Goal: Find contact information: Find contact information

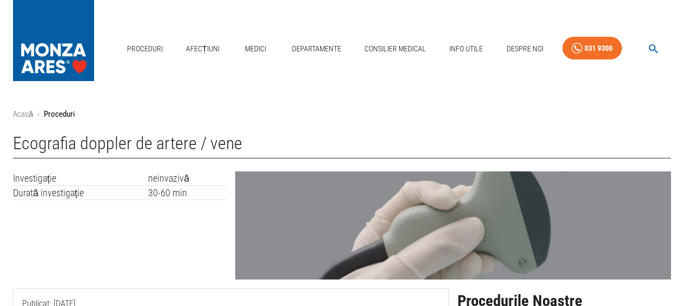
click at [343, 79] on div "Proceduri Afecțiuni Medici Departamente Consilier Medical Info Utile Despre Noi…" at bounding box center [342, 46] width 684 height 92
click at [640, 76] on div "Proceduri Afecțiuni Medici Departamente Consilier Medical Info Utile Despre Noi…" at bounding box center [342, 46] width 684 height 92
click at [357, 74] on div "Proceduri Afecțiuni Medici Departamente Consilier Medical Info Utile Despre Noi…" at bounding box center [342, 46] width 684 height 92
click at [334, 81] on div "Proceduri Afecțiuni Medici Departamente Consilier Medical Info Utile Despre Noi…" at bounding box center [342, 46] width 684 height 92
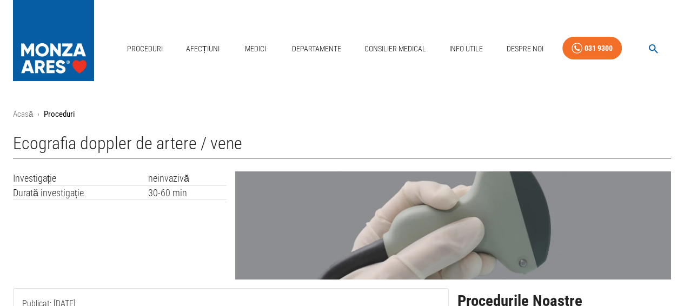
click at [311, 115] on ol "Acasă › Proceduri" at bounding box center [342, 114] width 658 height 12
click at [479, 111] on ol "Acasă › Proceduri" at bounding box center [342, 114] width 658 height 12
click at [519, 89] on div "Proceduri Afecțiuni Medici Departamente Consilier Medical Info Utile Despre Noi…" at bounding box center [342, 46] width 684 height 92
click at [484, 86] on div "Proceduri Afecțiuni Medici Departamente Consilier Medical Info Utile Despre Noi…" at bounding box center [342, 46] width 684 height 92
click at [396, 136] on h1 "Ecografia doppler de artere / vene" at bounding box center [342, 145] width 658 height 25
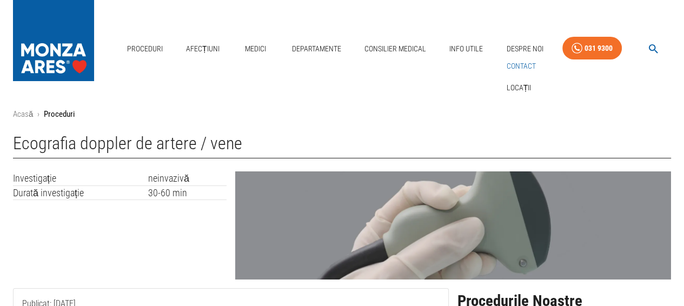
click at [532, 63] on link "Contact" at bounding box center [521, 66] width 34 height 18
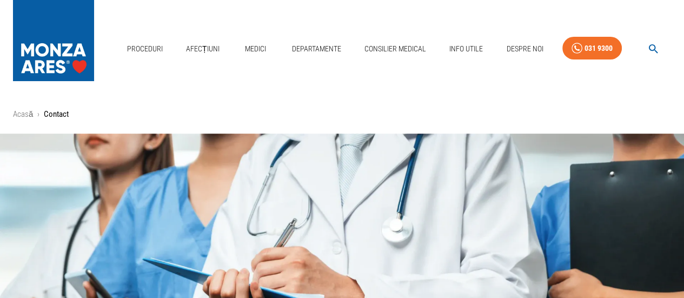
click at [373, 88] on div "Proceduri Afecțiuni Medici Departamente Consilier Medical Info Utile Despre Noi…" at bounding box center [342, 46] width 684 height 92
click at [421, 91] on div "Proceduri Afecțiuni Medici Departamente Consilier Medical Info Utile Despre Noi…" at bounding box center [342, 46] width 684 height 92
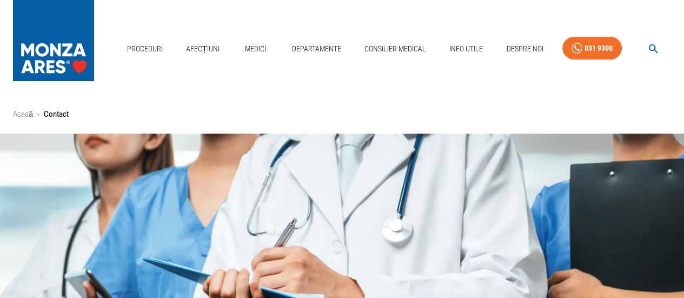
click at [276, 77] on div "Proceduri Afecțiuni Medici Departamente Consilier Medical Info Utile Despre Noi…" at bounding box center [342, 46] width 684 height 92
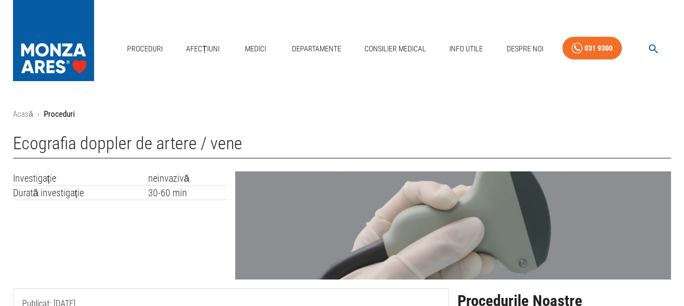
drag, startPoint x: 691, startPoint y: 1, endPoint x: 387, endPoint y: 82, distance: 314.9
click at [387, 82] on div "Proceduri Afecțiuni Medici Departamente Consilier Medical Info Utile Despre Noi…" at bounding box center [342, 46] width 684 height 92
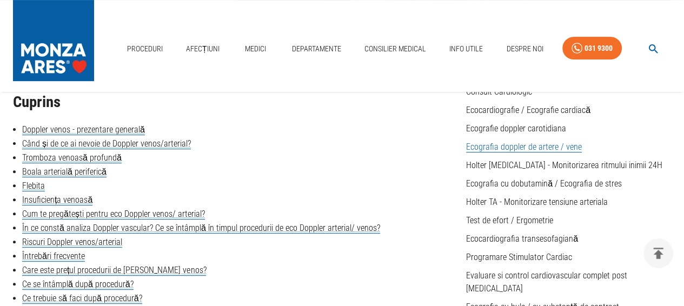
scroll to position [256, 0]
